Goal: Task Accomplishment & Management: Use online tool/utility

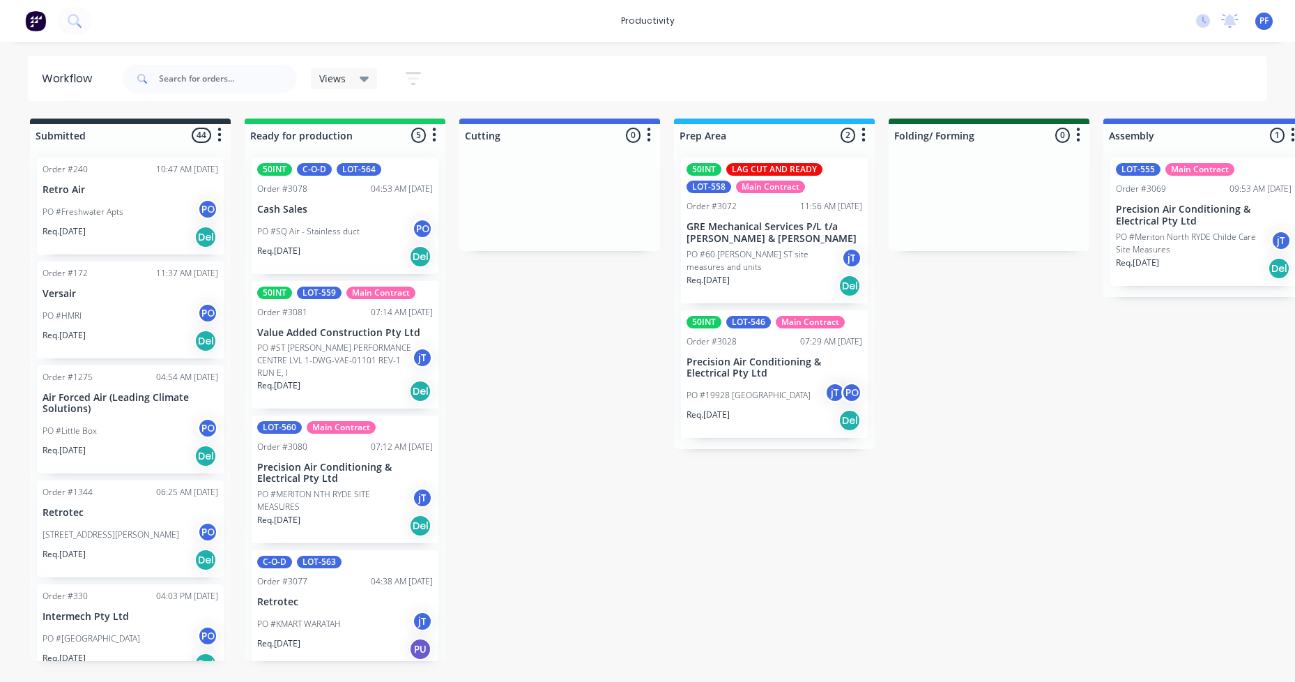
click at [371, 192] on div "04:53 AM [DATE]" at bounding box center [402, 189] width 62 height 13
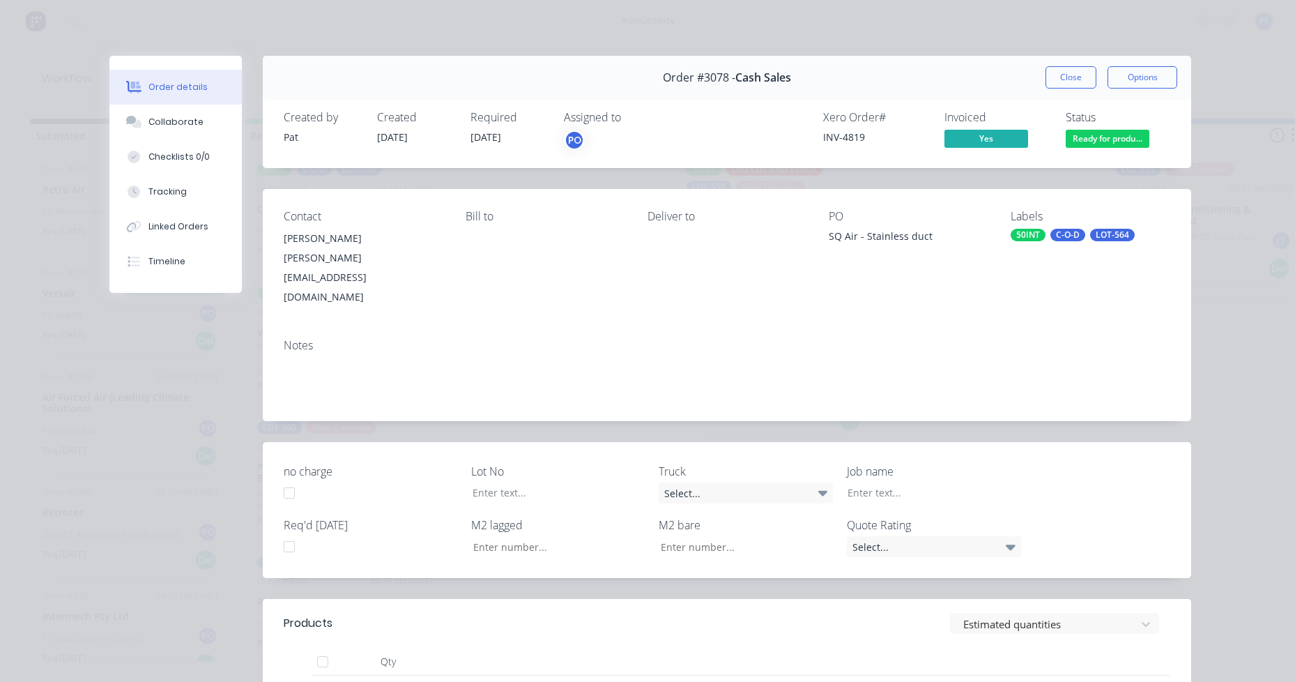
click at [1098, 231] on div "LOT-564" at bounding box center [1112, 235] width 45 height 13
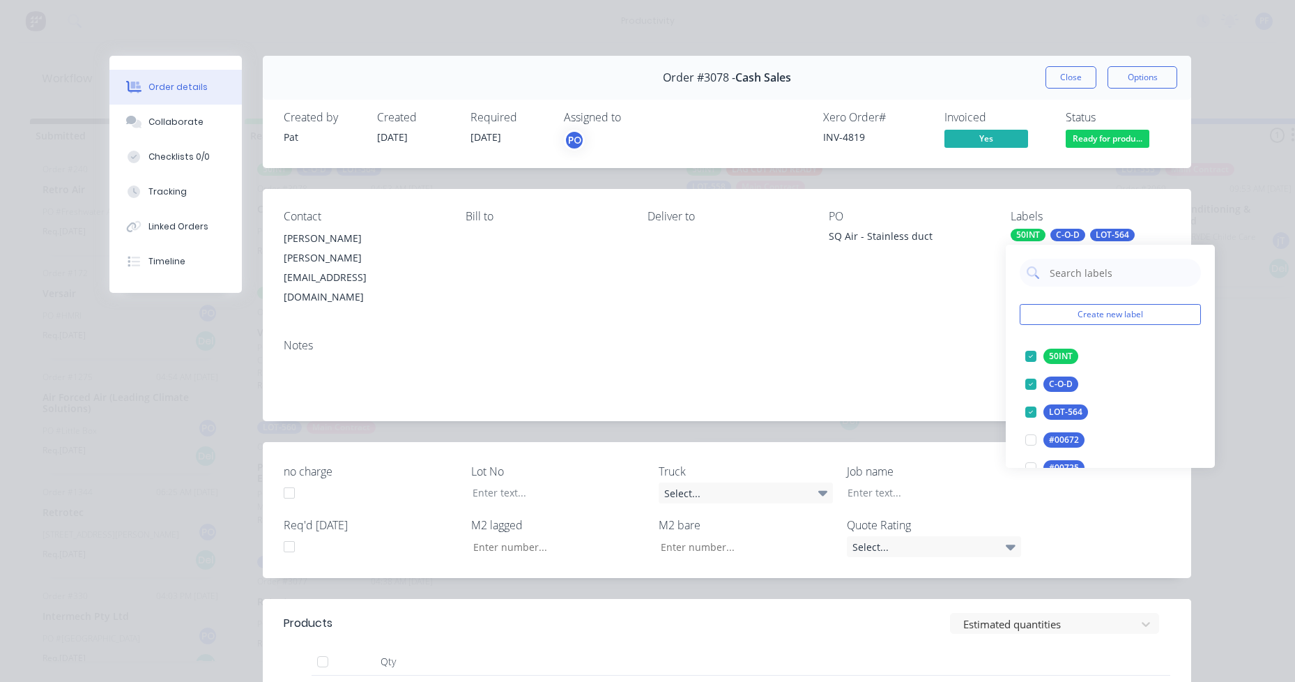
type input "lag cut"
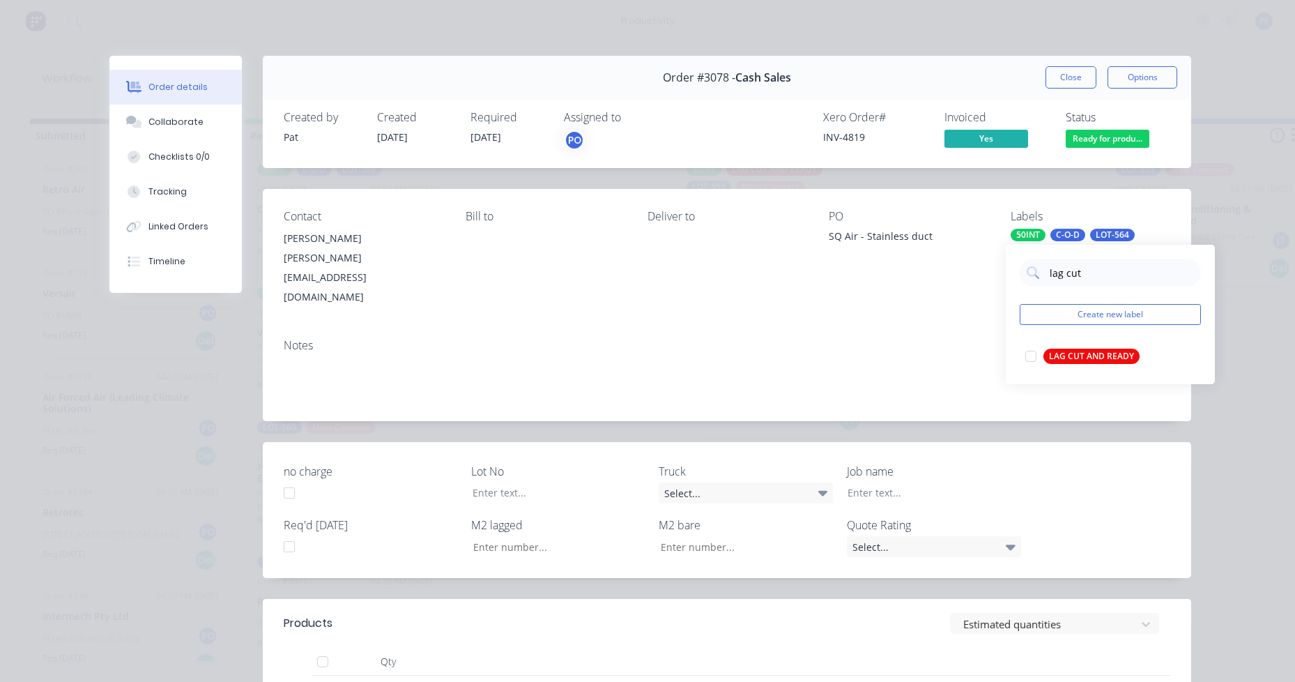
click at [1070, 358] on div "LAG CUT AND READY" at bounding box center [1092, 356] width 96 height 15
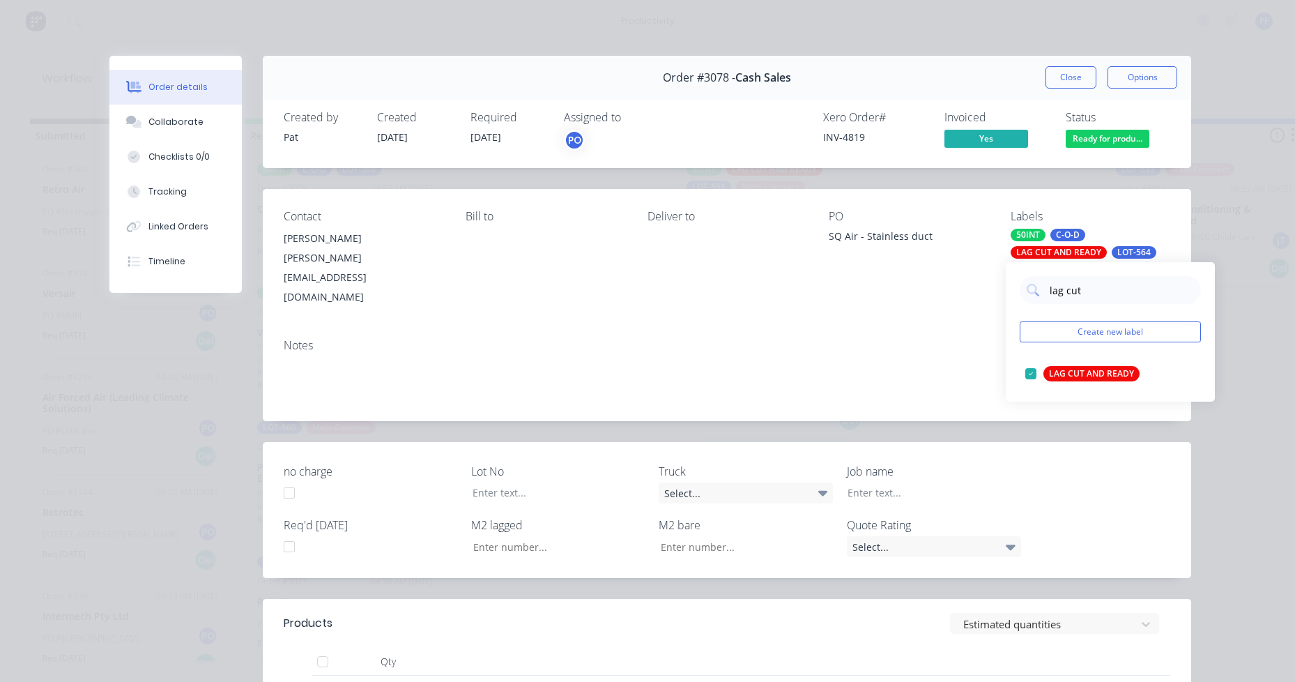
click at [956, 287] on div "Contact Ryan Hart ryan@sqair.com.au Bill to Deliver to PO SQ Air - Stainless du…" at bounding box center [727, 258] width 929 height 139
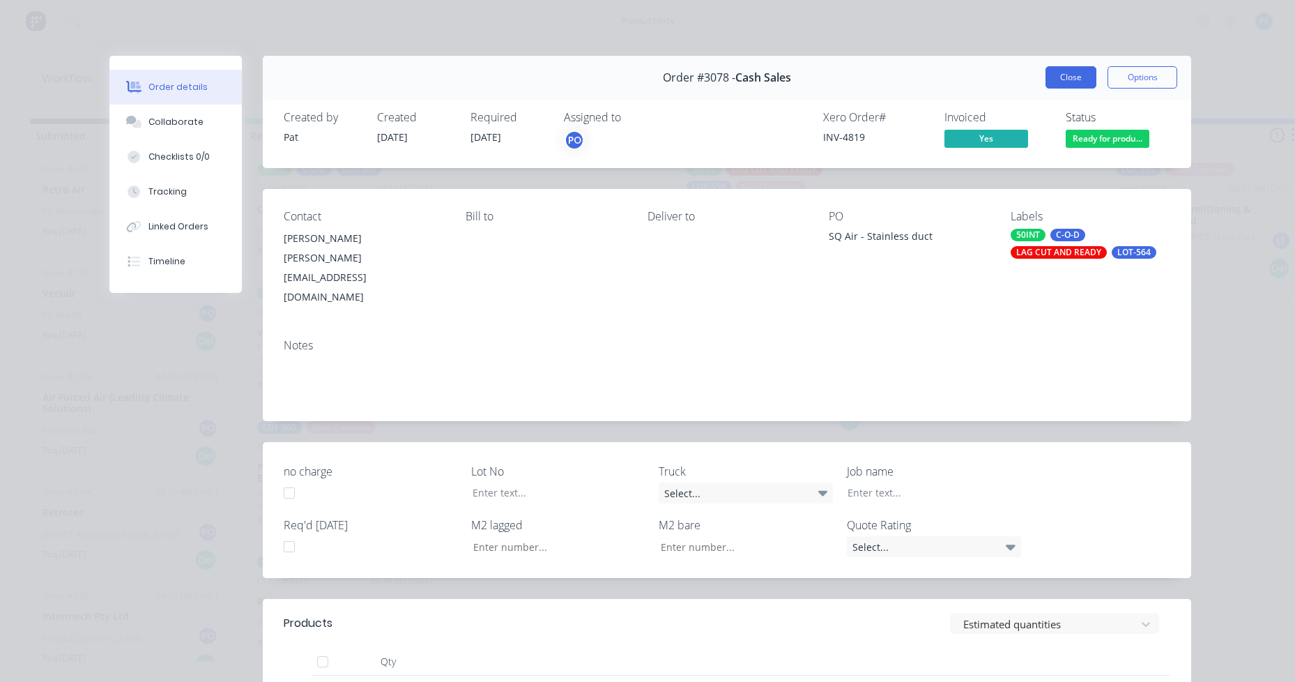
click at [1077, 79] on button "Close" at bounding box center [1071, 77] width 51 height 22
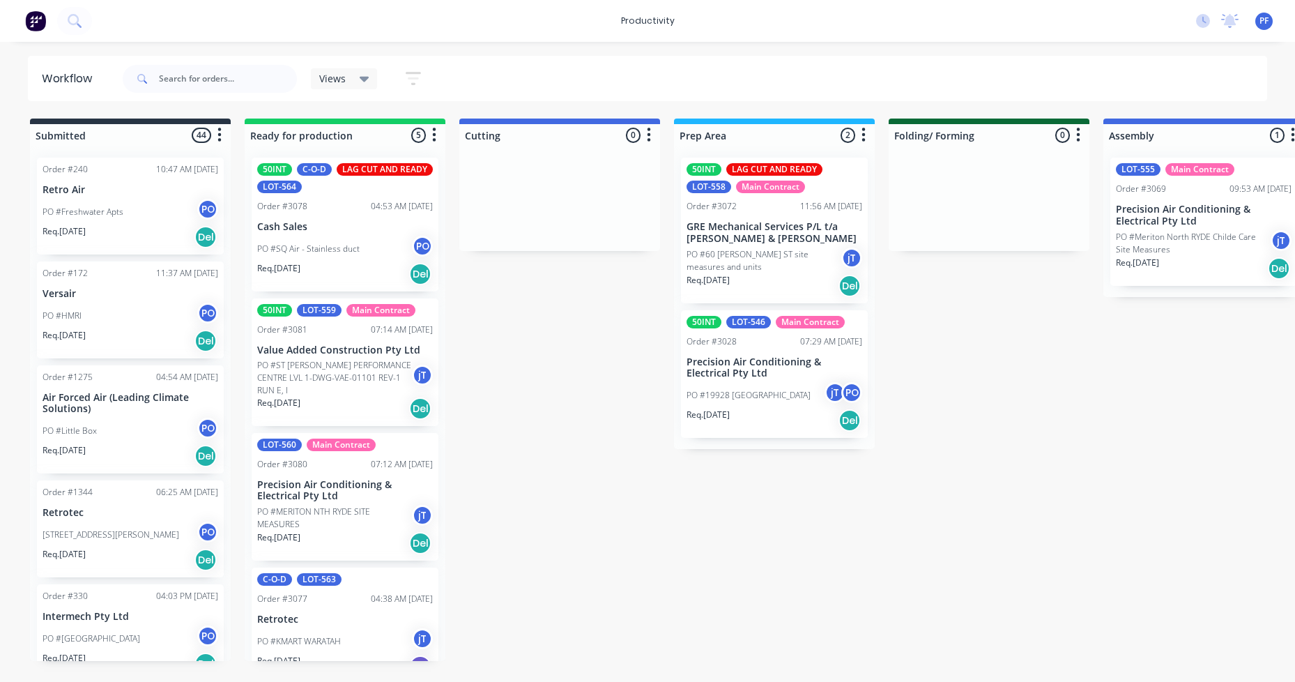
click at [751, 378] on p "Precision Air Conditioning & Electrical Pty Ltd" at bounding box center [775, 368] width 176 height 24
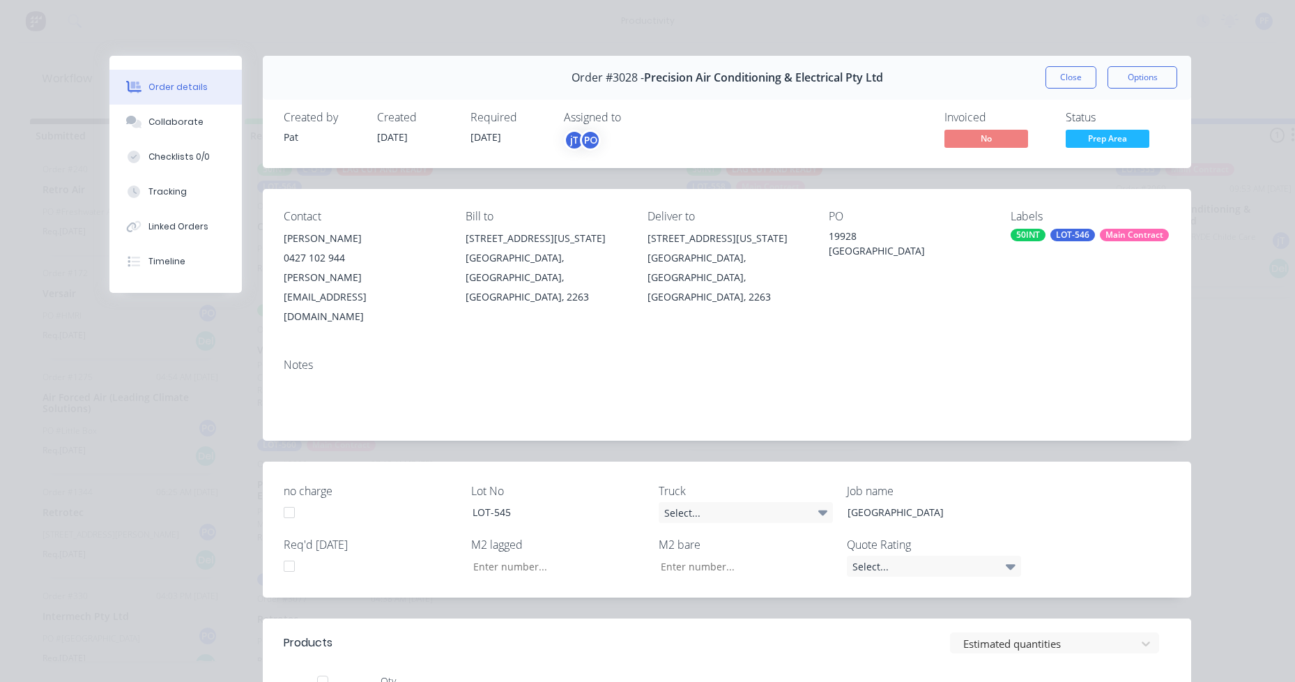
click at [1072, 239] on div "LOT-546" at bounding box center [1072, 235] width 45 height 13
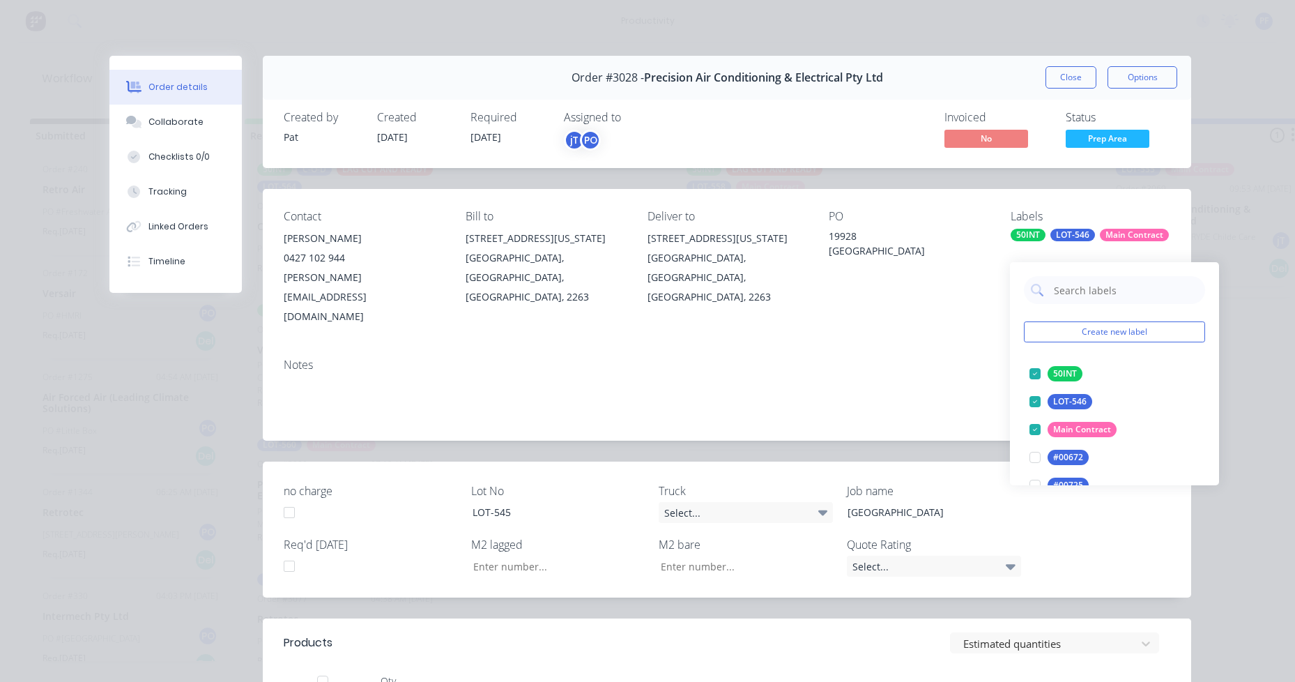
click at [1140, 293] on input "text" at bounding box center [1126, 290] width 146 height 28
type input "lag cut"
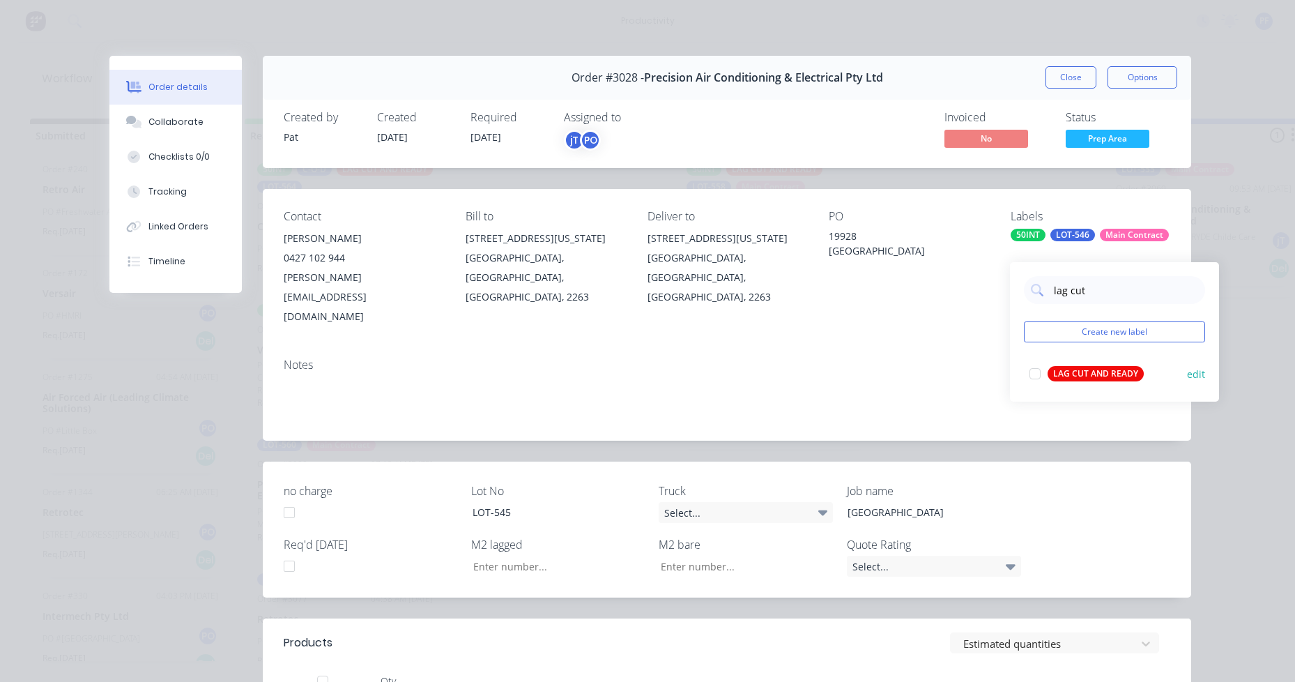
click at [1098, 377] on div "LAG CUT AND READY" at bounding box center [1096, 373] width 96 height 15
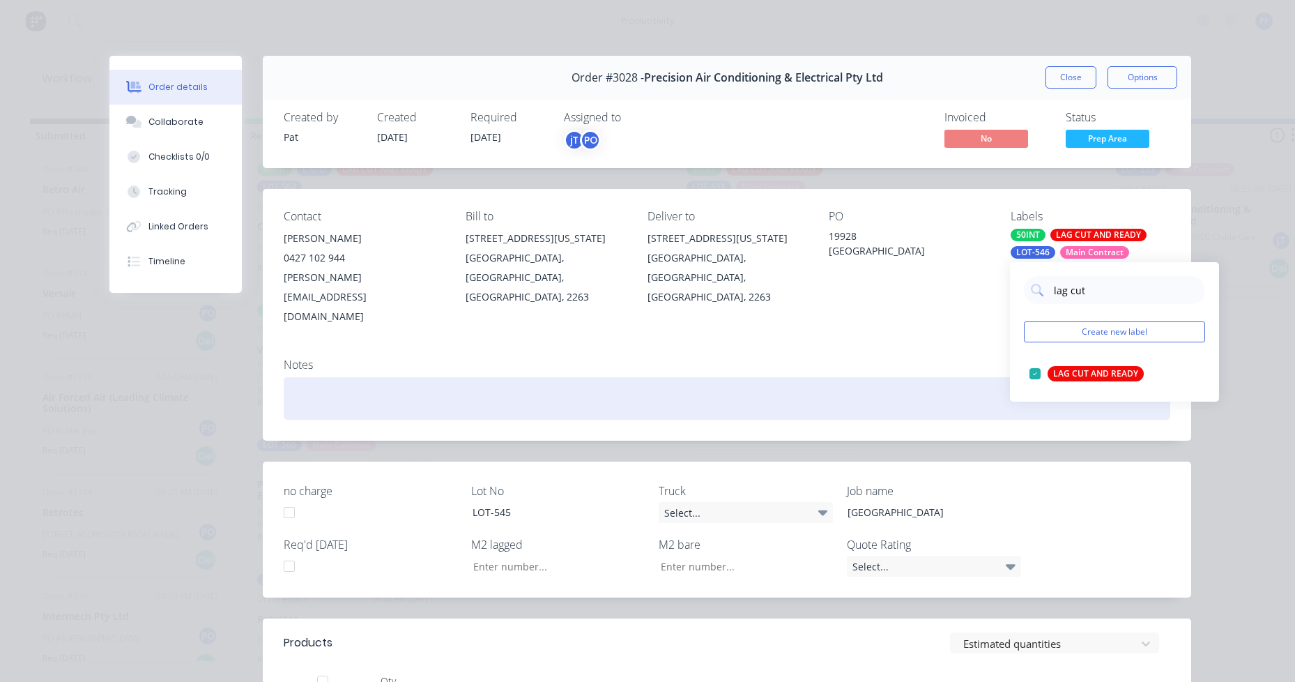
click at [912, 377] on div at bounding box center [727, 398] width 887 height 43
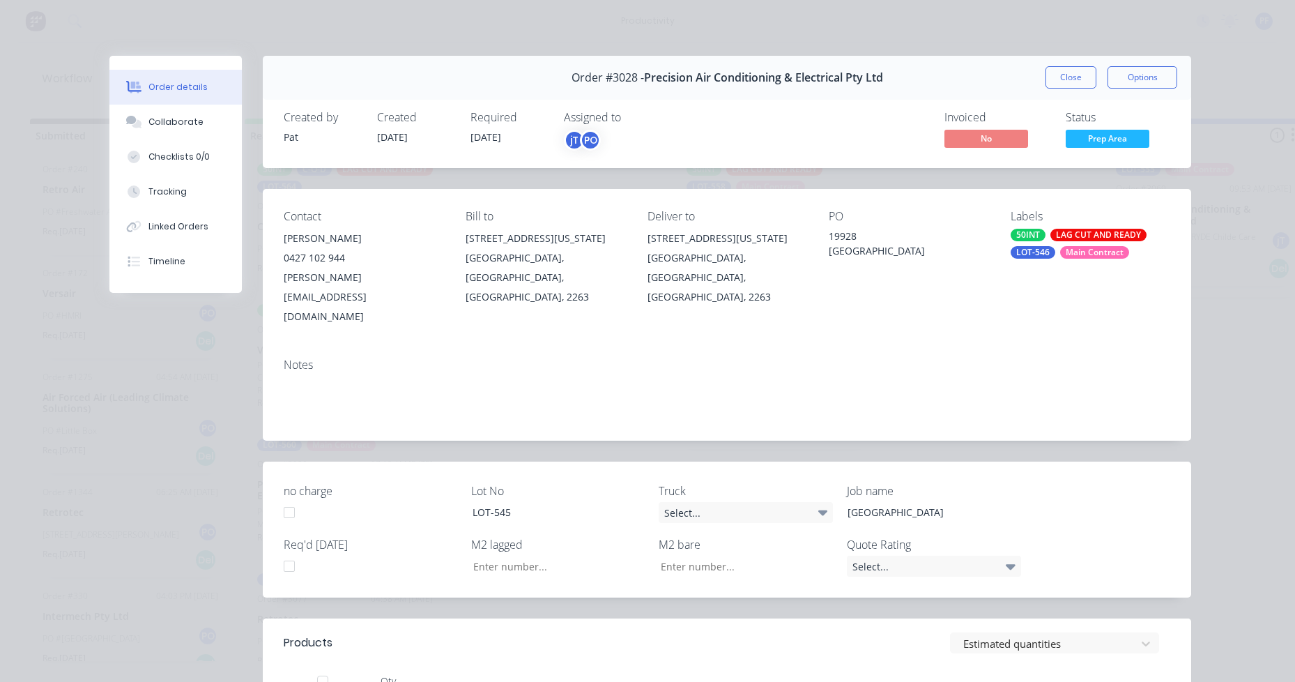
click at [1057, 83] on button "Close" at bounding box center [1071, 77] width 51 height 22
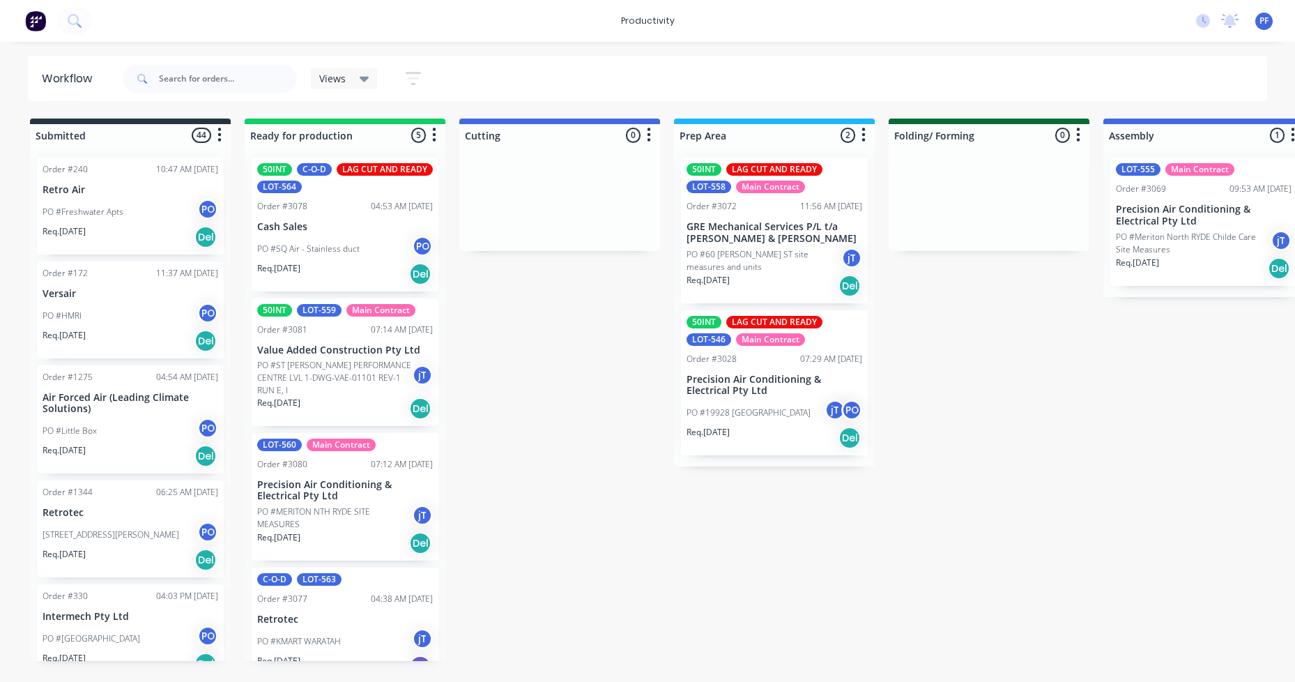
click at [374, 334] on div "07:14 AM 14/10/25" at bounding box center [402, 329] width 62 height 13
